Goal: Information Seeking & Learning: Learn about a topic

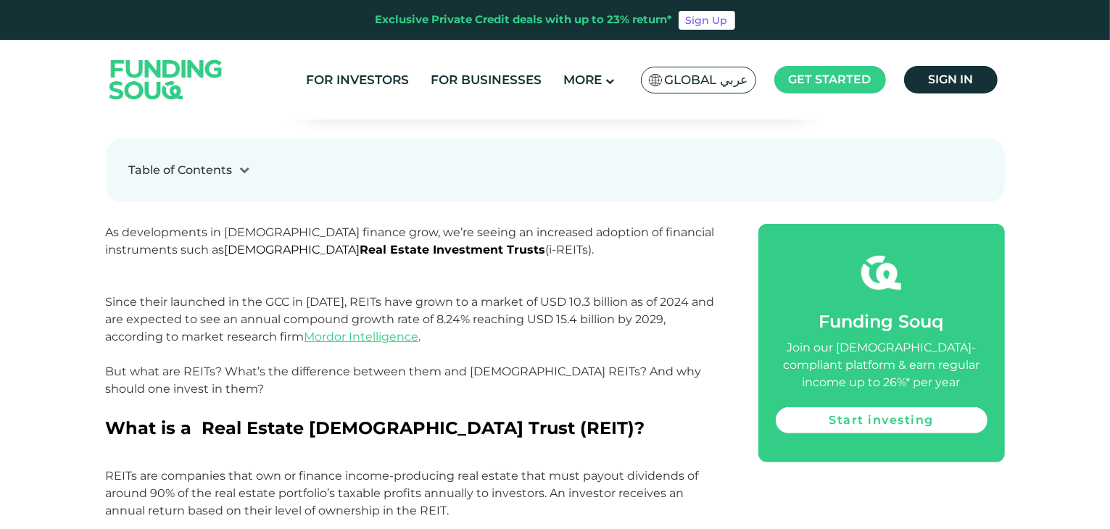
scroll to position [580, 0]
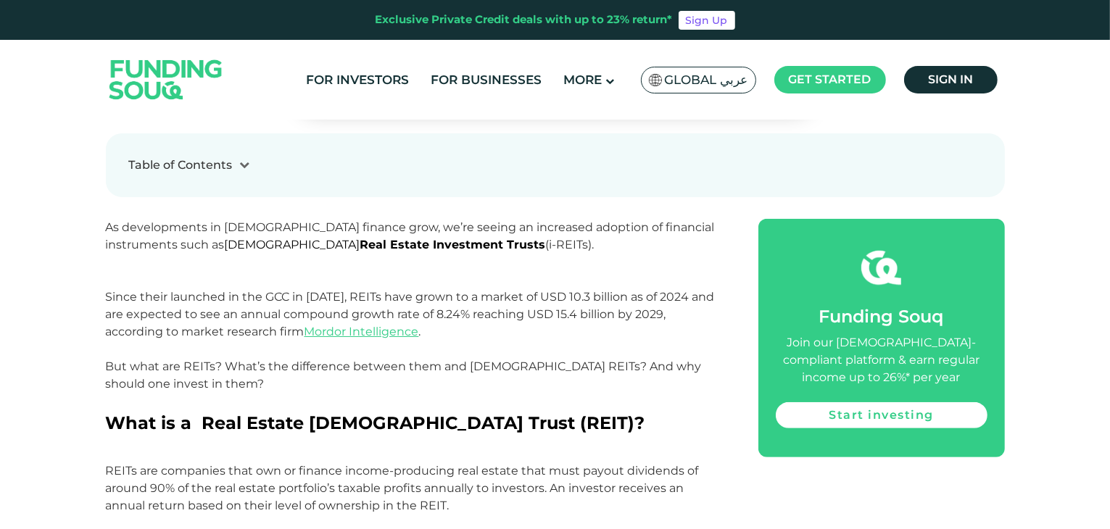
drag, startPoint x: 511, startPoint y: 285, endPoint x: 467, endPoint y: 280, distance: 43.8
click at [467, 280] on p "As developments in [DEMOGRAPHIC_DATA] finance grow, we’re seeing an increased a…" at bounding box center [416, 314] width 620 height 191
drag, startPoint x: 551, startPoint y: 274, endPoint x: 527, endPoint y: 284, distance: 26.0
click at [527, 284] on p "As developments in [DEMOGRAPHIC_DATA] finance grow, we’re seeing an increased a…" at bounding box center [416, 314] width 620 height 191
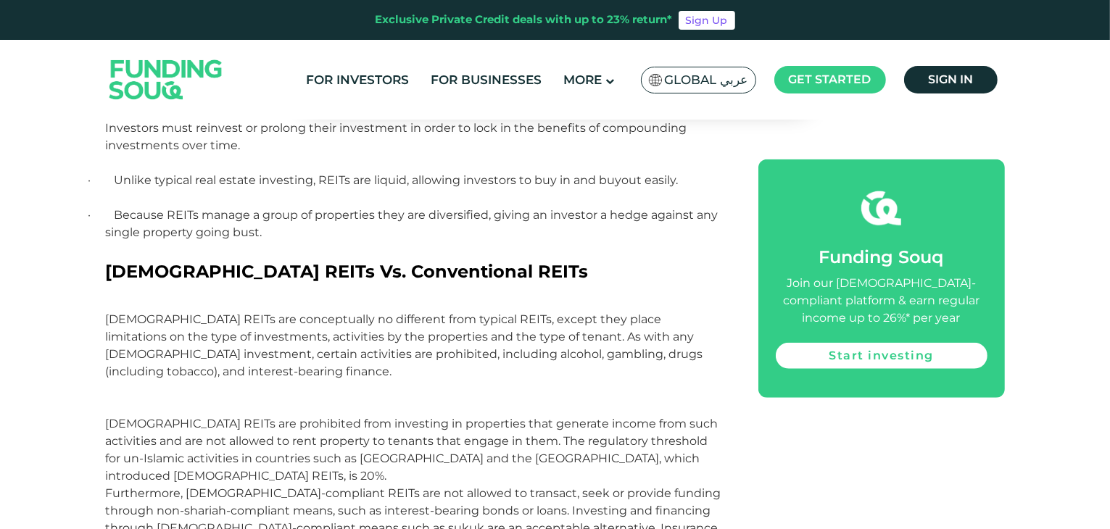
scroll to position [1451, 0]
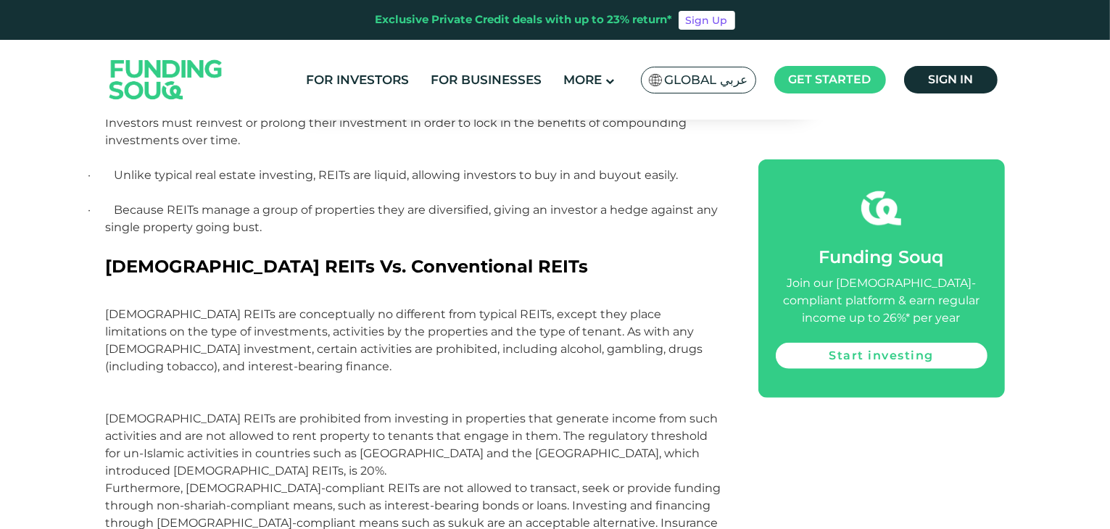
drag, startPoint x: 496, startPoint y: 239, endPoint x: 444, endPoint y: 252, distance: 53.8
click at [444, 252] on p "· Because REITs manage a group of properties they are diversified, giving an in…" at bounding box center [416, 228] width 620 height 52
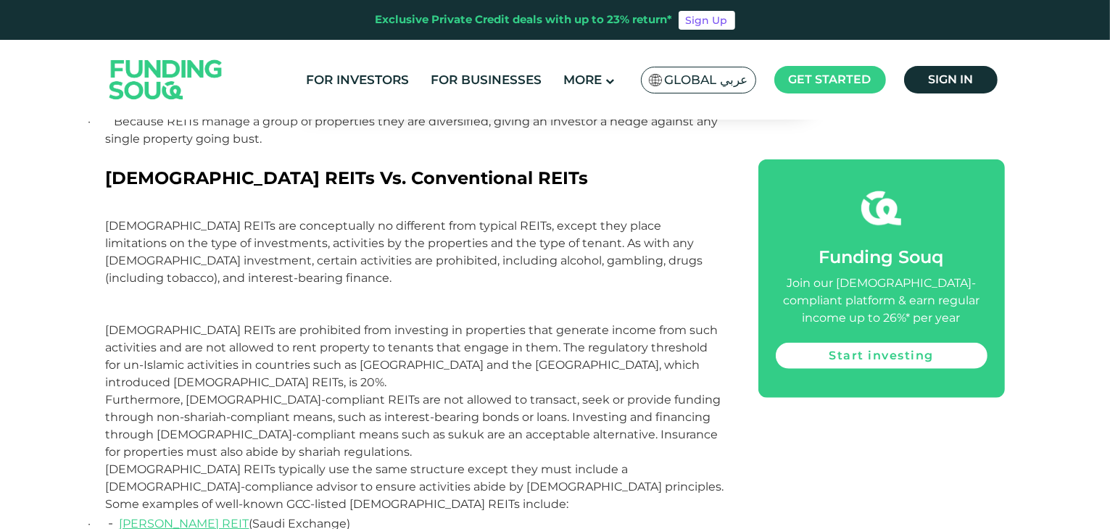
scroll to position [1596, 0]
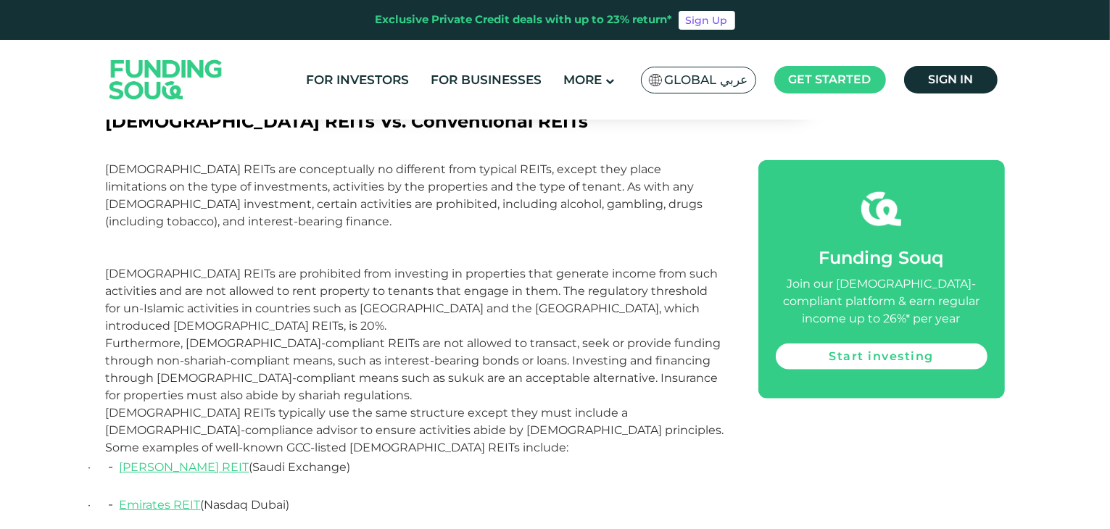
drag, startPoint x: 590, startPoint y: 226, endPoint x: 569, endPoint y: 222, distance: 21.5
click at [545, 222] on p "[DEMOGRAPHIC_DATA] REITs are conceptually no different from typical REITs, exce…" at bounding box center [416, 248] width 620 height 174
drag, startPoint x: 656, startPoint y: 220, endPoint x: 643, endPoint y: 224, distance: 13.6
click at [632, 226] on p "[DEMOGRAPHIC_DATA] REITs are conceptually no different from typical REITs, exce…" at bounding box center [416, 248] width 620 height 174
drag, startPoint x: 688, startPoint y: 224, endPoint x: 660, endPoint y: 230, distance: 28.2
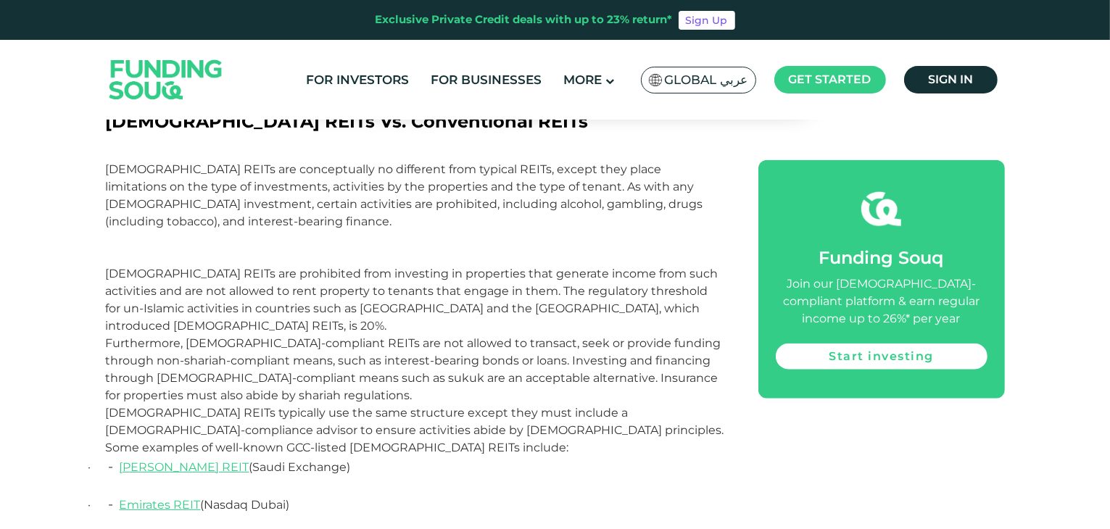
click at [660, 230] on p "[DEMOGRAPHIC_DATA] REITs are conceptually no different from typical REITs, exce…" at bounding box center [416, 248] width 620 height 174
drag, startPoint x: 741, startPoint y: 224, endPoint x: 697, endPoint y: 226, distance: 44.3
click at [697, 226] on p "[DEMOGRAPHIC_DATA] REITs are conceptually no different from typical REITs, exce…" at bounding box center [416, 248] width 620 height 174
drag, startPoint x: 741, startPoint y: 205, endPoint x: 703, endPoint y: 209, distance: 37.9
click at [703, 209] on p "[DEMOGRAPHIC_DATA] REITs are conceptually no different from typical REITs, exce…" at bounding box center [416, 248] width 620 height 174
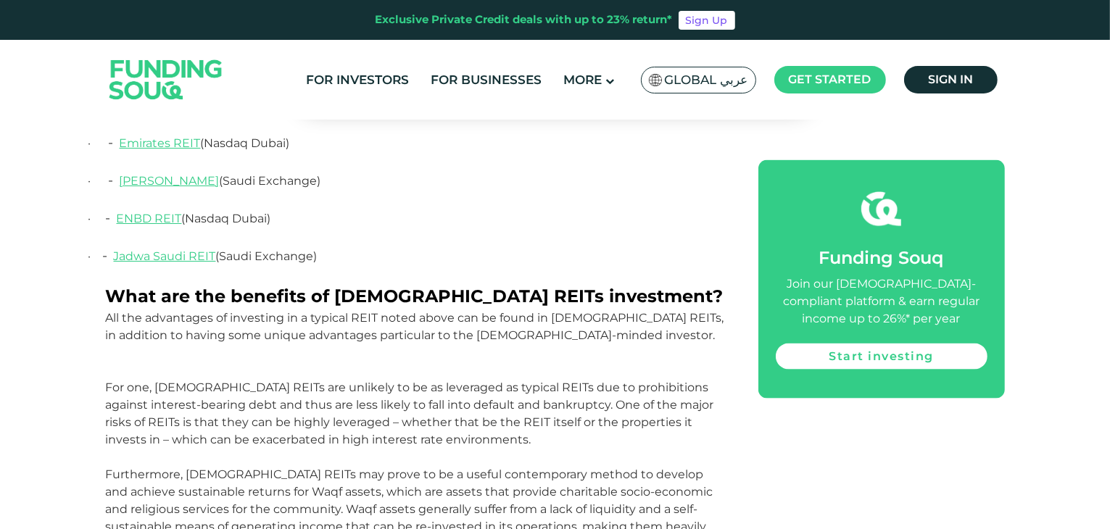
scroll to position [1958, 0]
drag, startPoint x: 551, startPoint y: 234, endPoint x: 487, endPoint y: 230, distance: 63.3
click at [487, 245] on p "· - Jadwa Saudi REIT (Saudi Exchange)" at bounding box center [416, 264] width 620 height 38
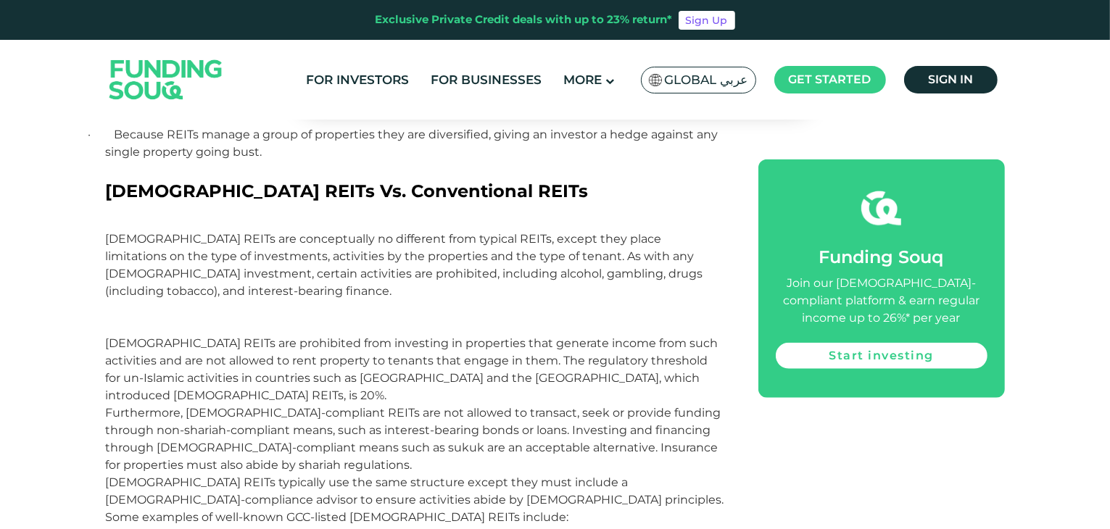
scroll to position [1523, 0]
